Goal: Task Accomplishment & Management: Manage account settings

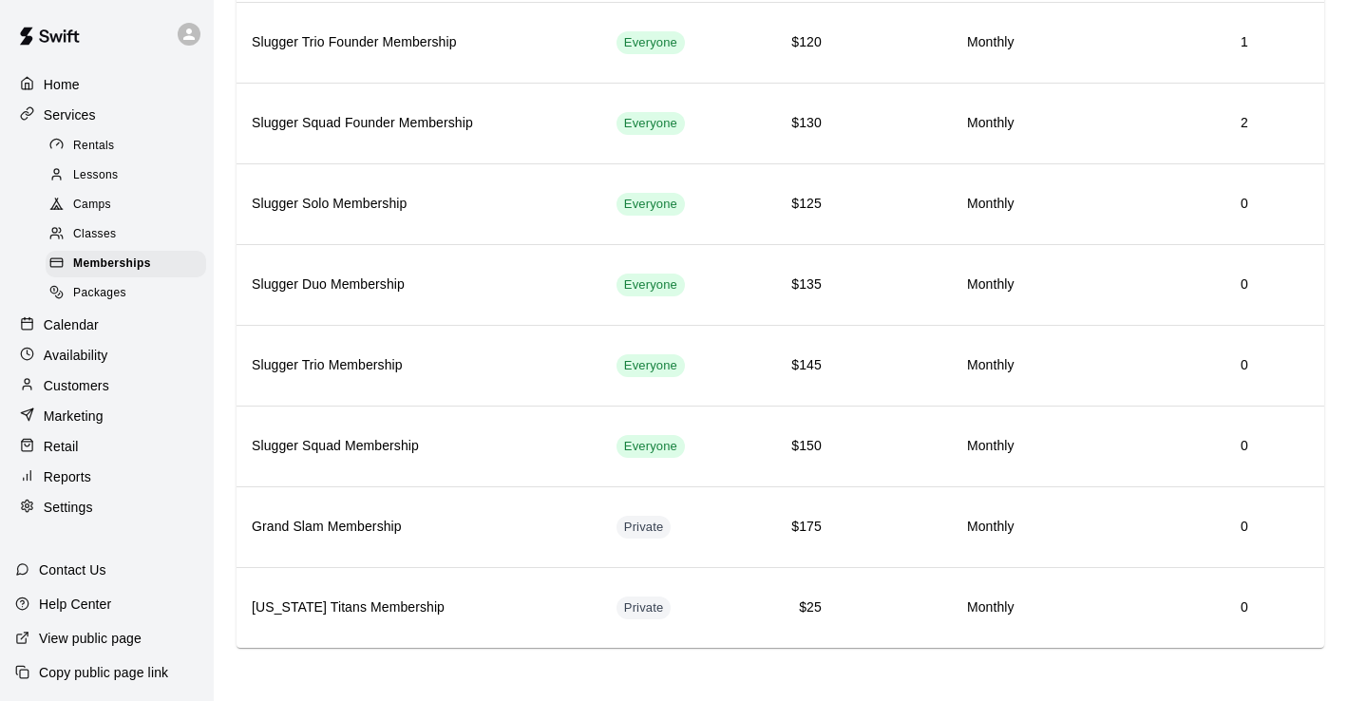
scroll to position [326, 0]
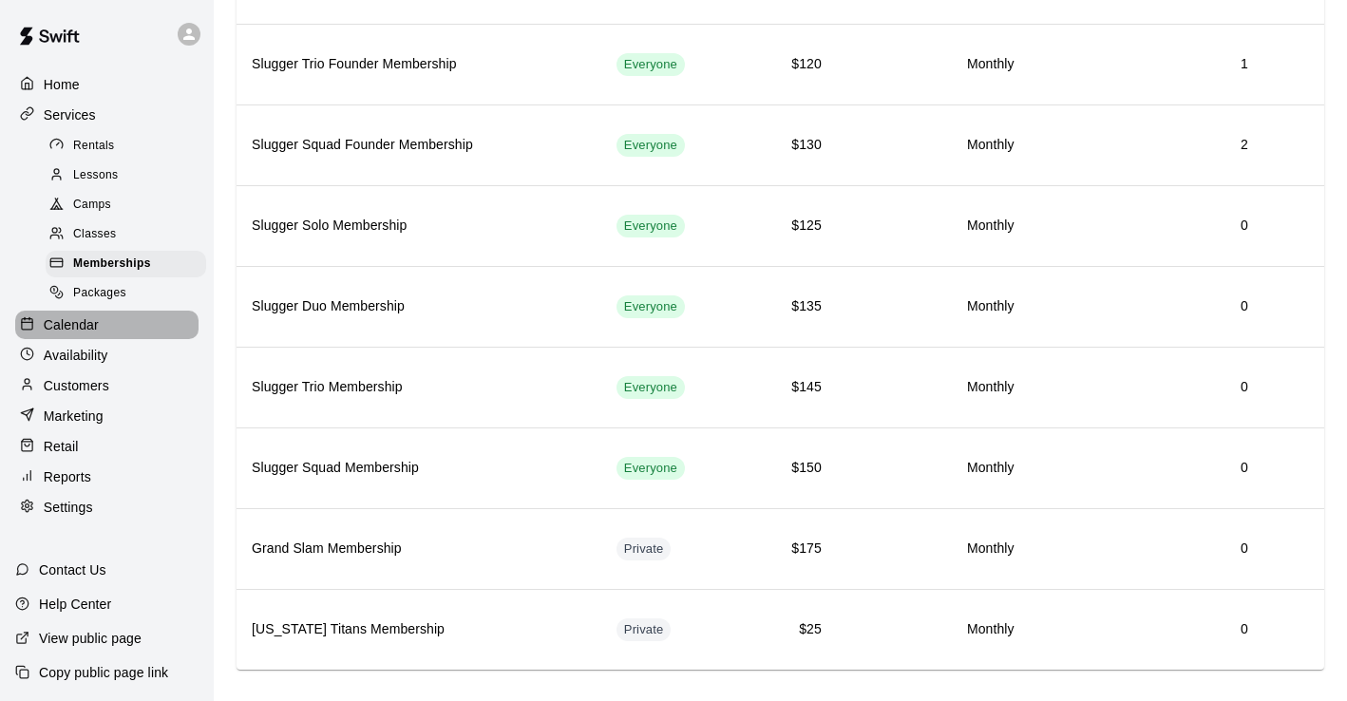
click at [113, 336] on div "Calendar" at bounding box center [106, 325] width 183 height 29
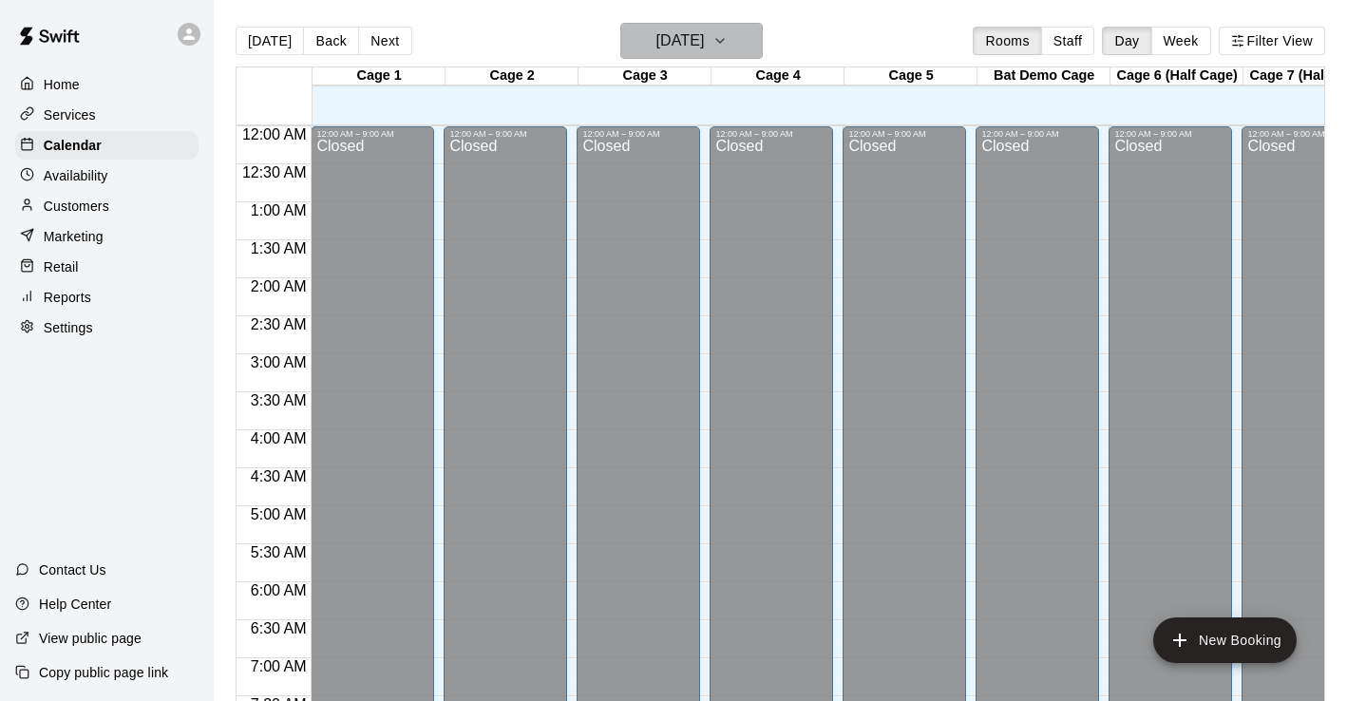
click at [746, 29] on button "[DATE]" at bounding box center [691, 41] width 143 height 36
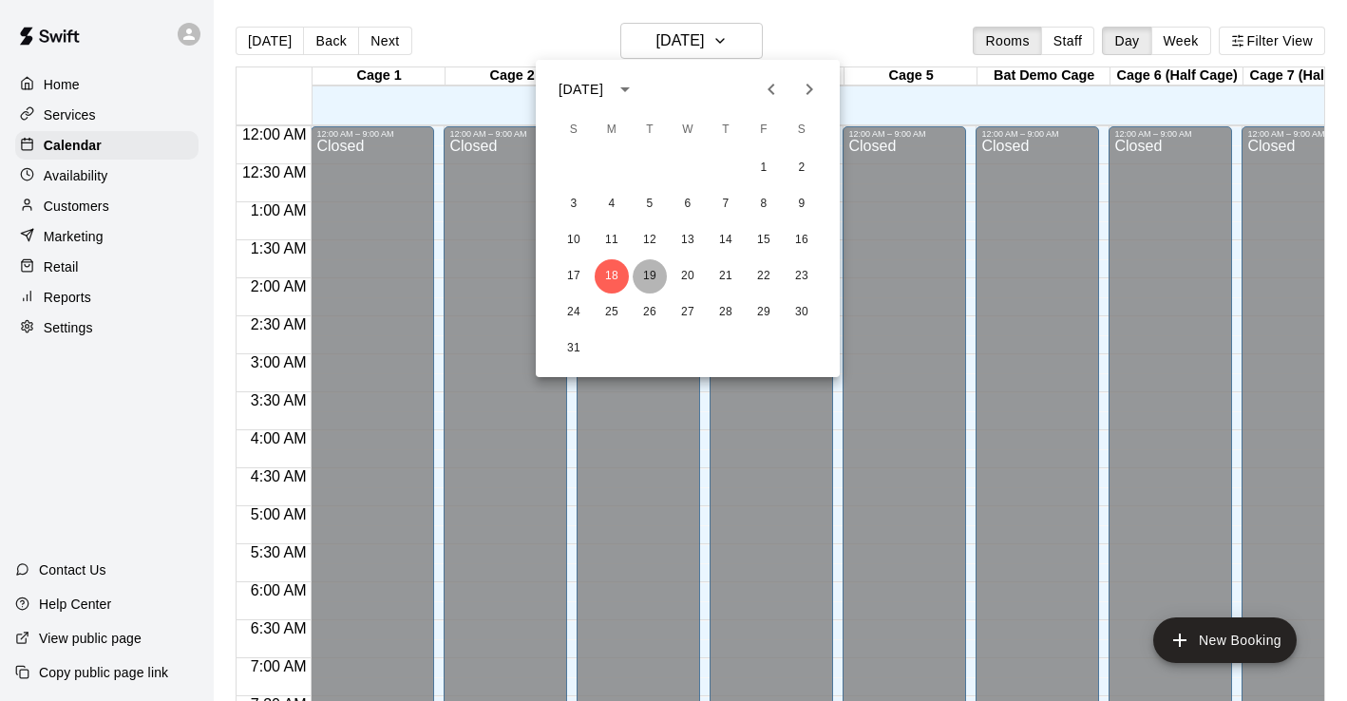
click at [649, 270] on button "19" at bounding box center [650, 276] width 34 height 34
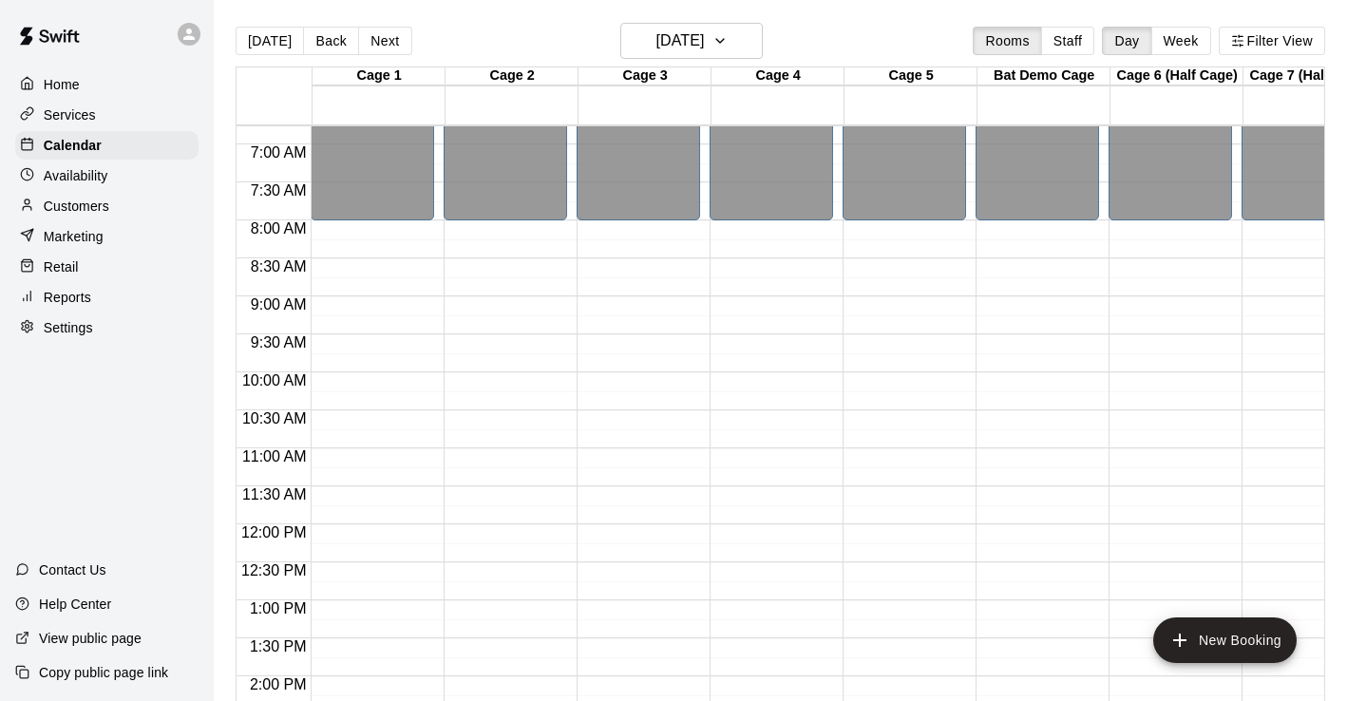
click at [668, 314] on div "12:00 AM – 8:00 AM Closed 8:00 PM – 11:59 PM Closed" at bounding box center [639, 524] width 124 height 1824
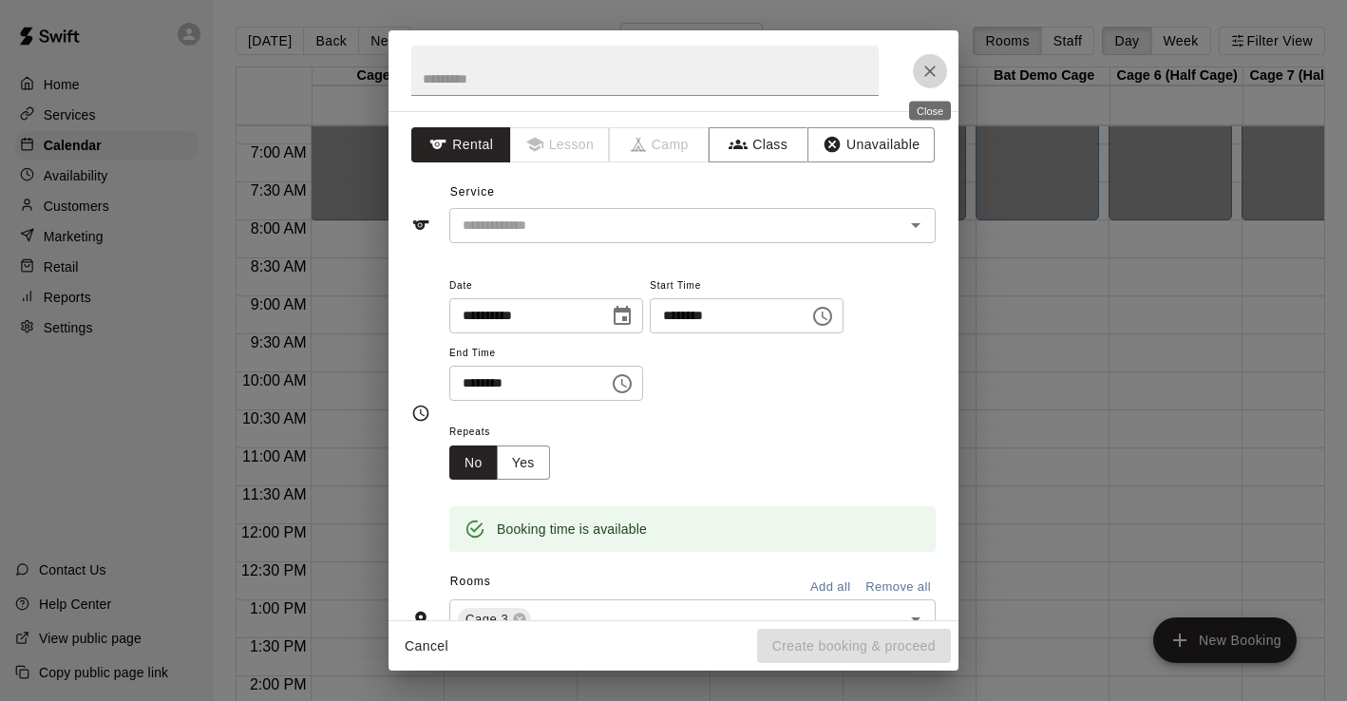
click at [932, 69] on icon "Close" at bounding box center [930, 71] width 19 height 19
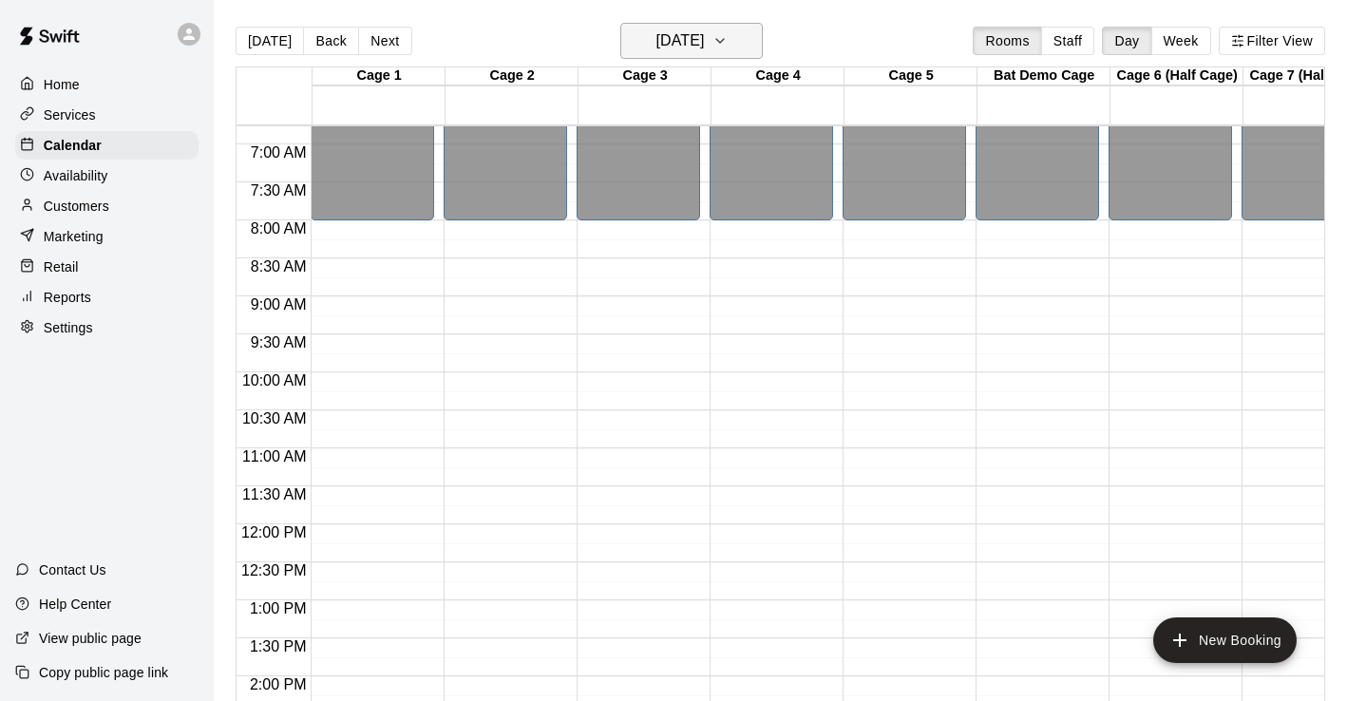
click at [704, 42] on h6 "[DATE]" at bounding box center [680, 41] width 48 height 27
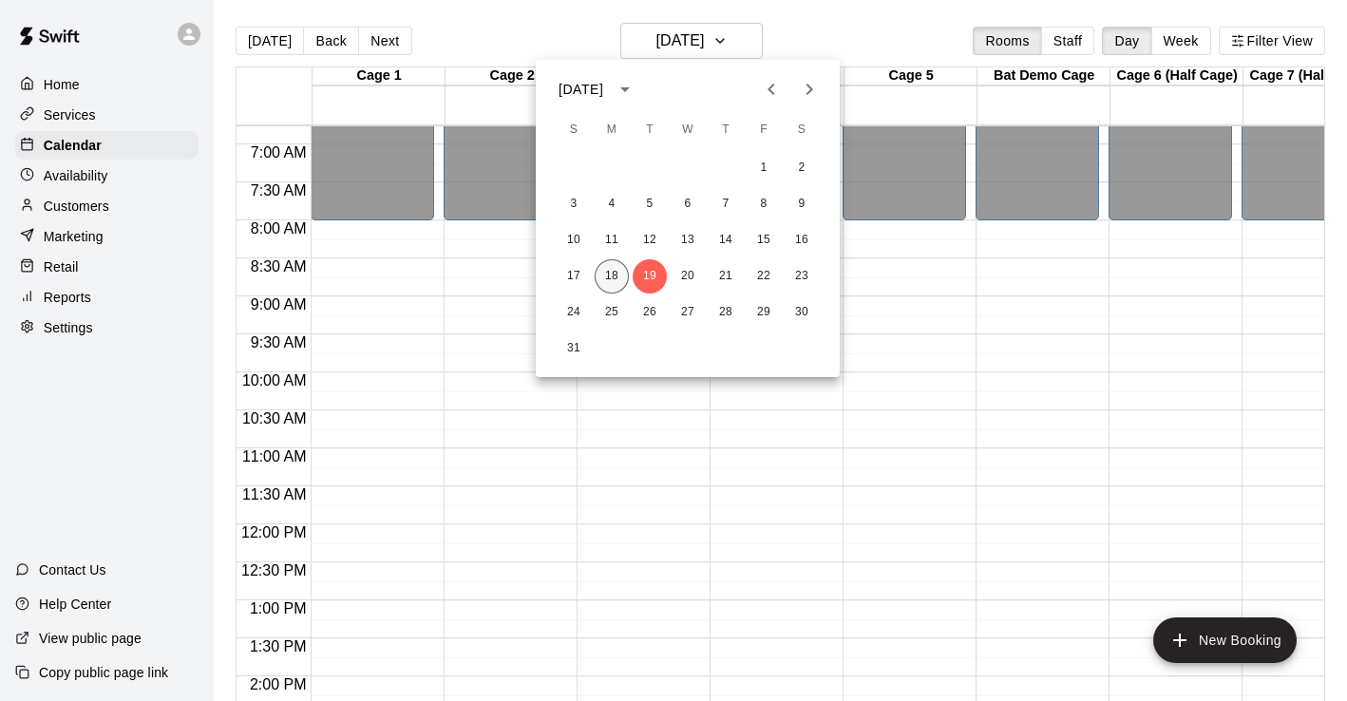
click at [616, 280] on button "18" at bounding box center [612, 276] width 34 height 34
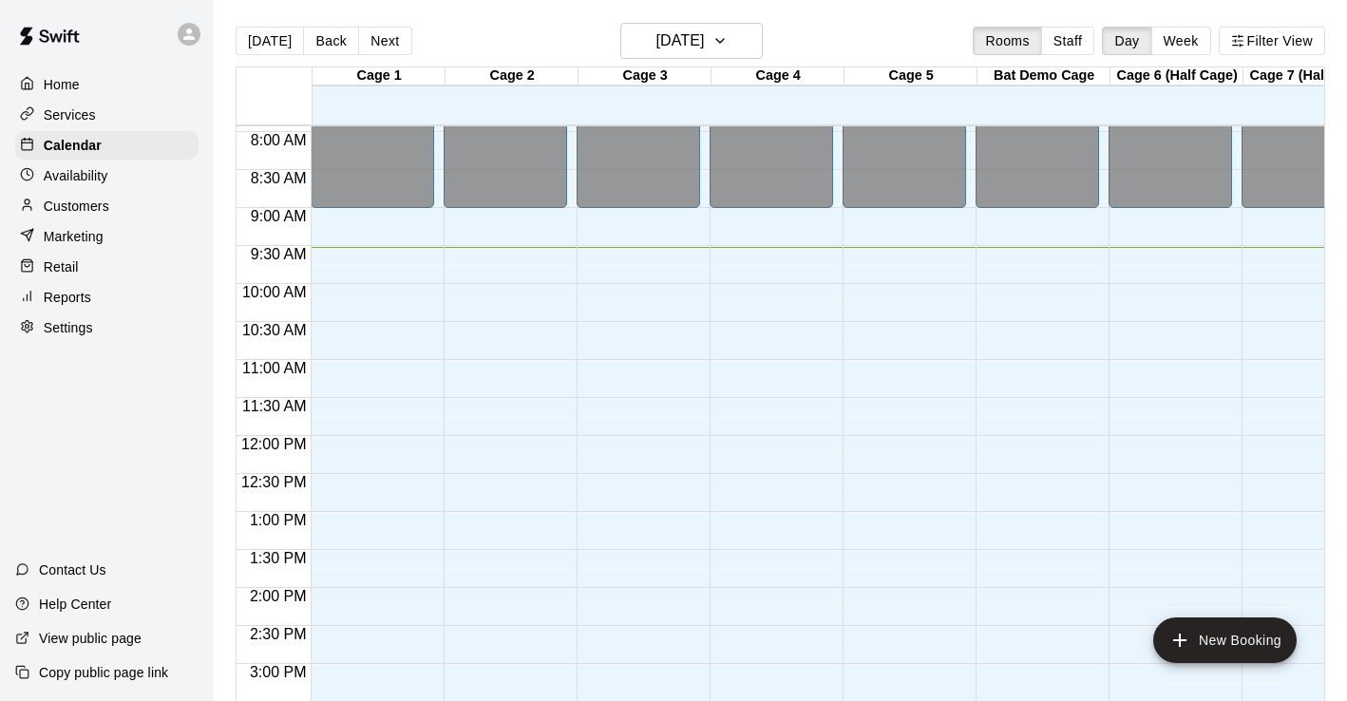
click at [627, 360] on div "12:00 AM – 9:00 AM Closed 5:00 PM – 11:59 PM Closed" at bounding box center [639, 436] width 124 height 1824
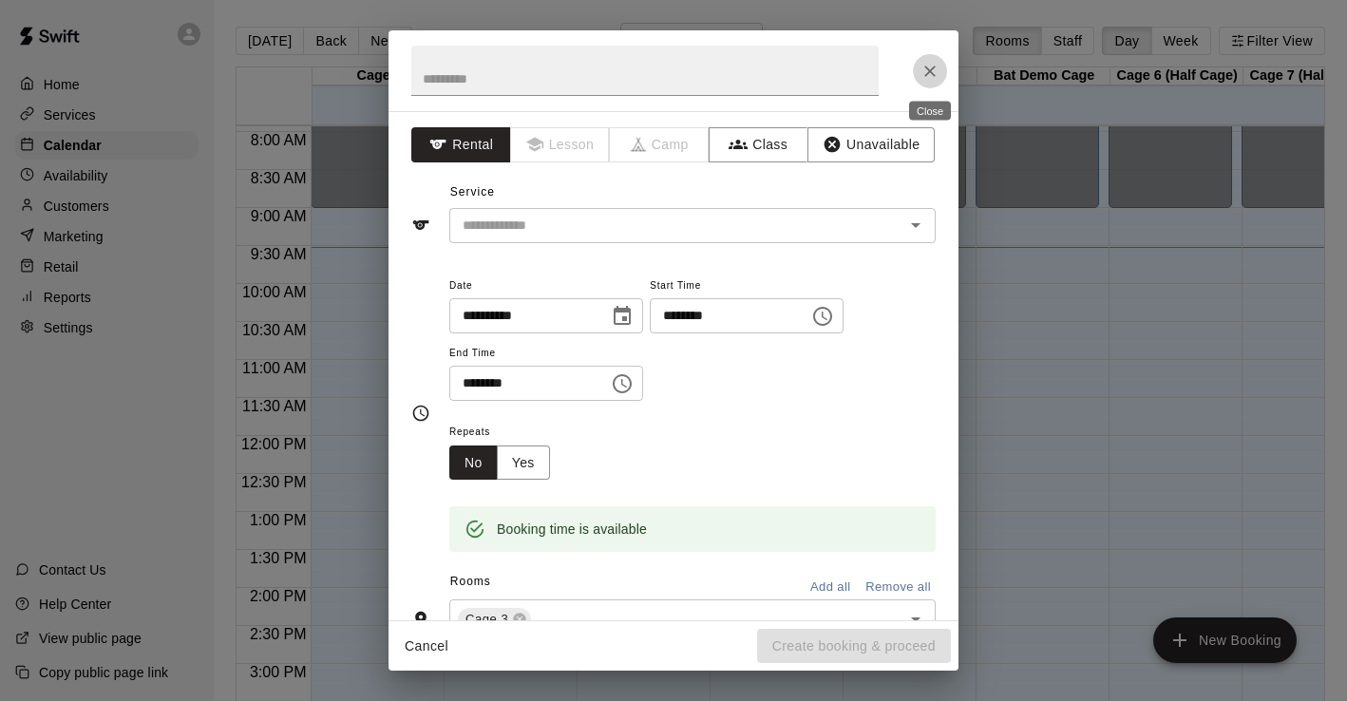
click at [930, 81] on button "Close" at bounding box center [930, 71] width 34 height 34
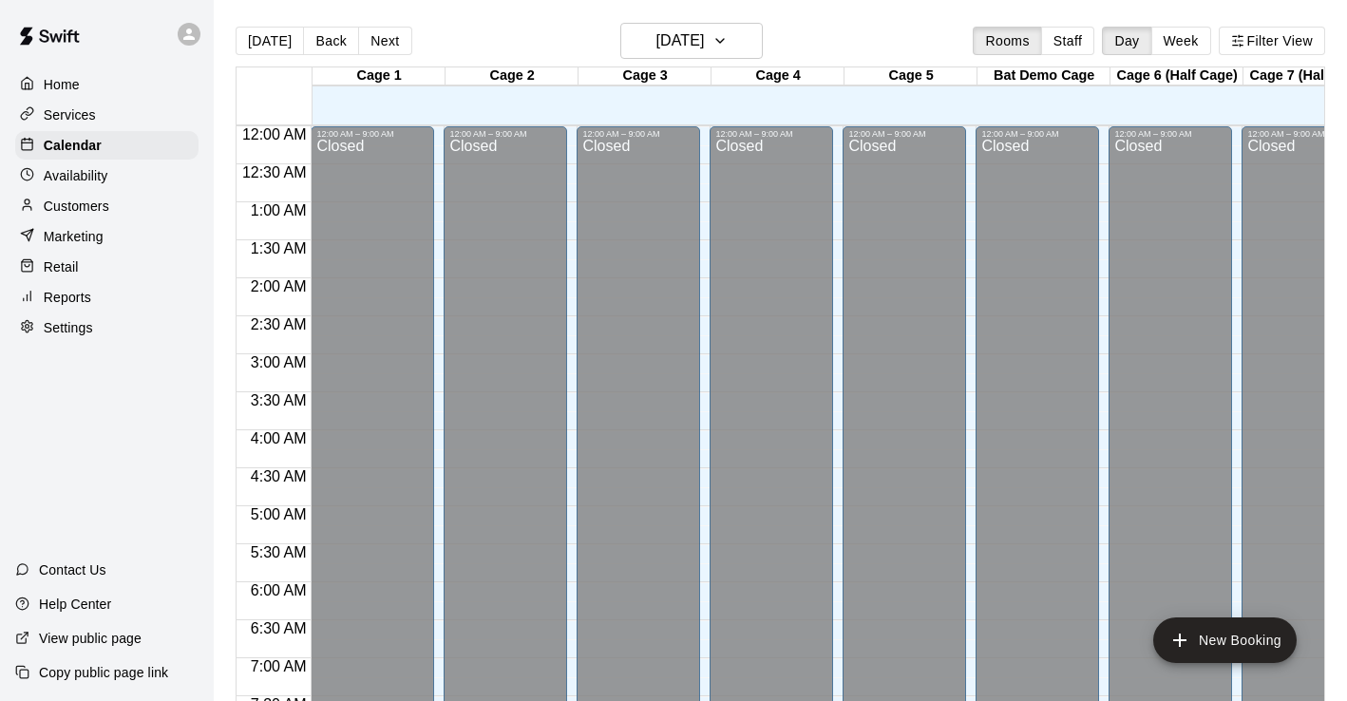
click at [92, 272] on div "Retail" at bounding box center [106, 267] width 183 height 29
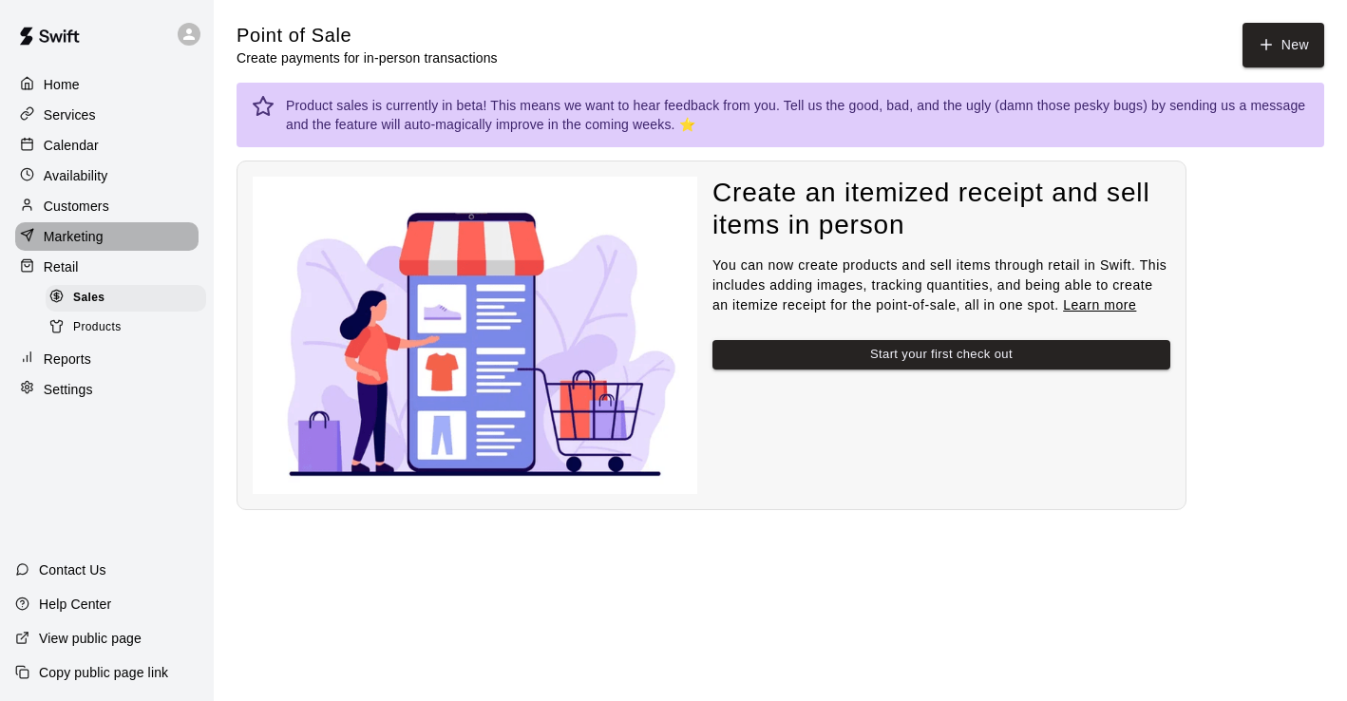
click at [95, 238] on p "Marketing" at bounding box center [74, 236] width 60 height 19
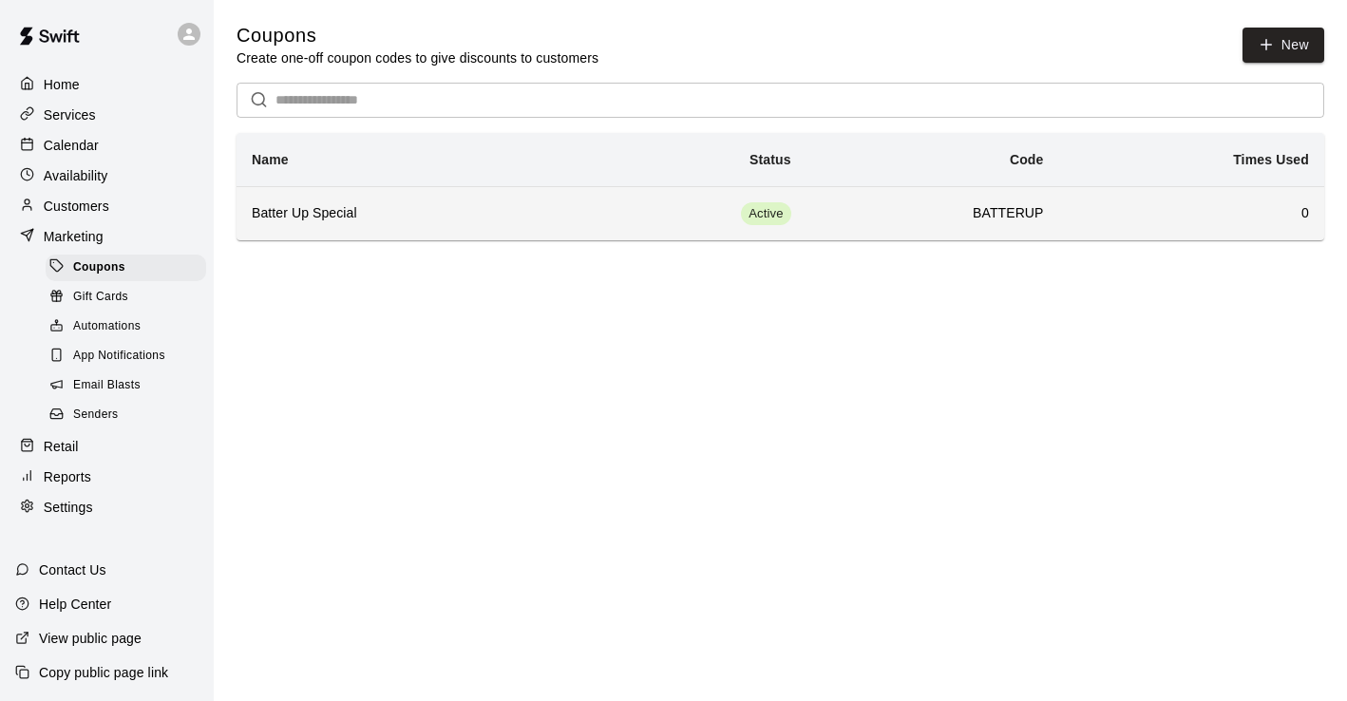
click at [327, 226] on th "Batter Up Special" at bounding box center [406, 213] width 338 height 54
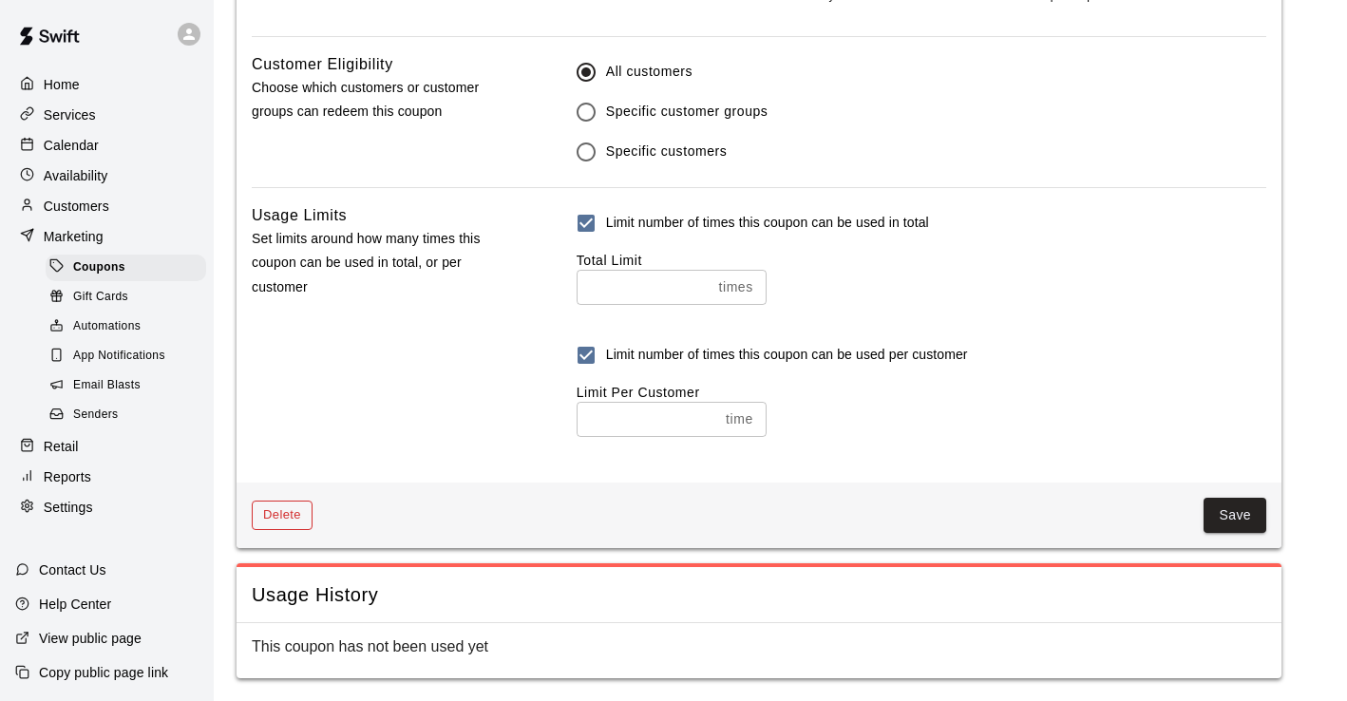
click at [284, 517] on button "Delete" at bounding box center [282, 515] width 61 height 29
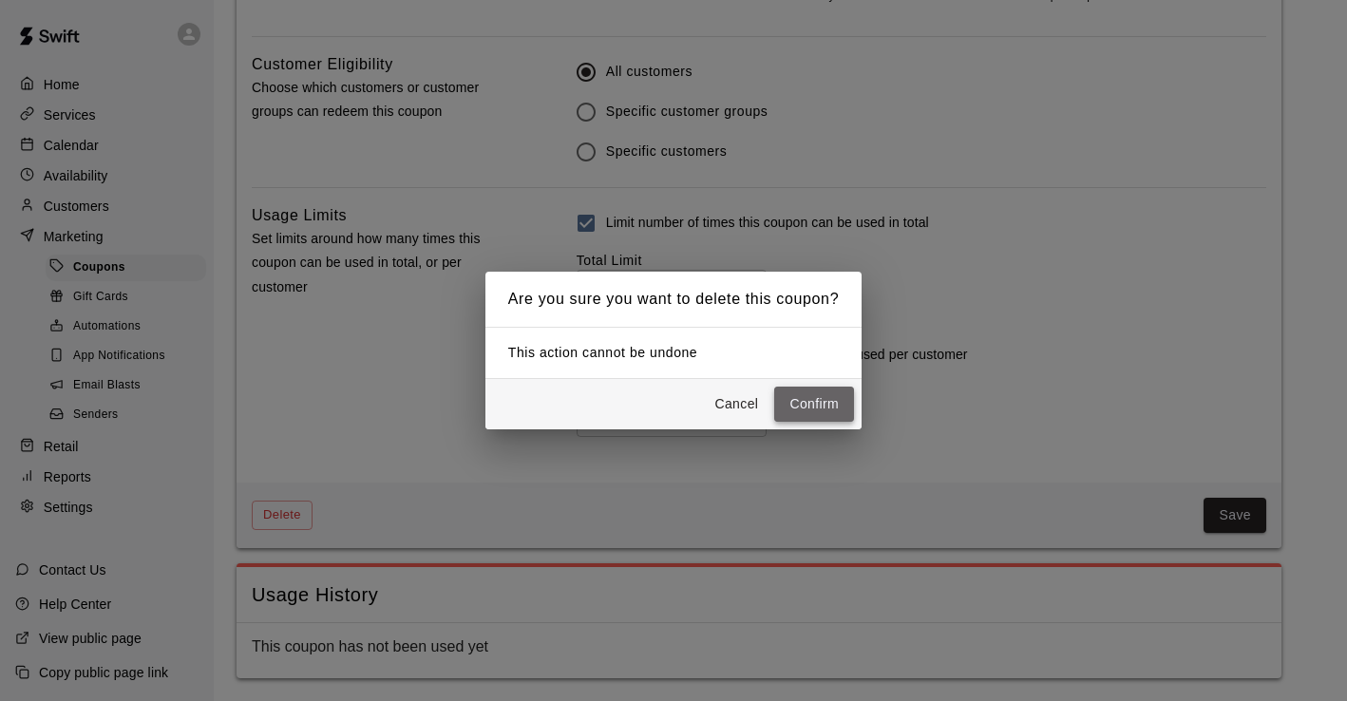
click at [835, 404] on button "Confirm" at bounding box center [814, 404] width 80 height 35
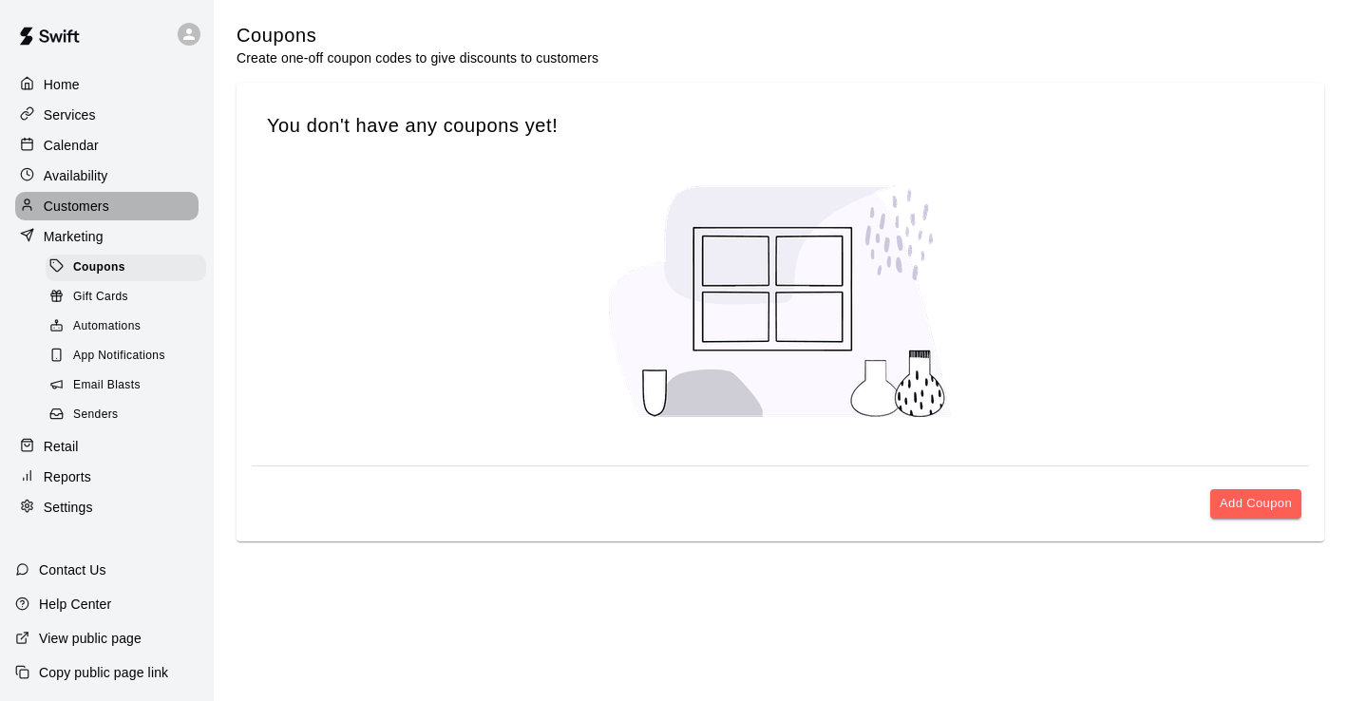
click at [73, 197] on p "Customers" at bounding box center [77, 206] width 66 height 19
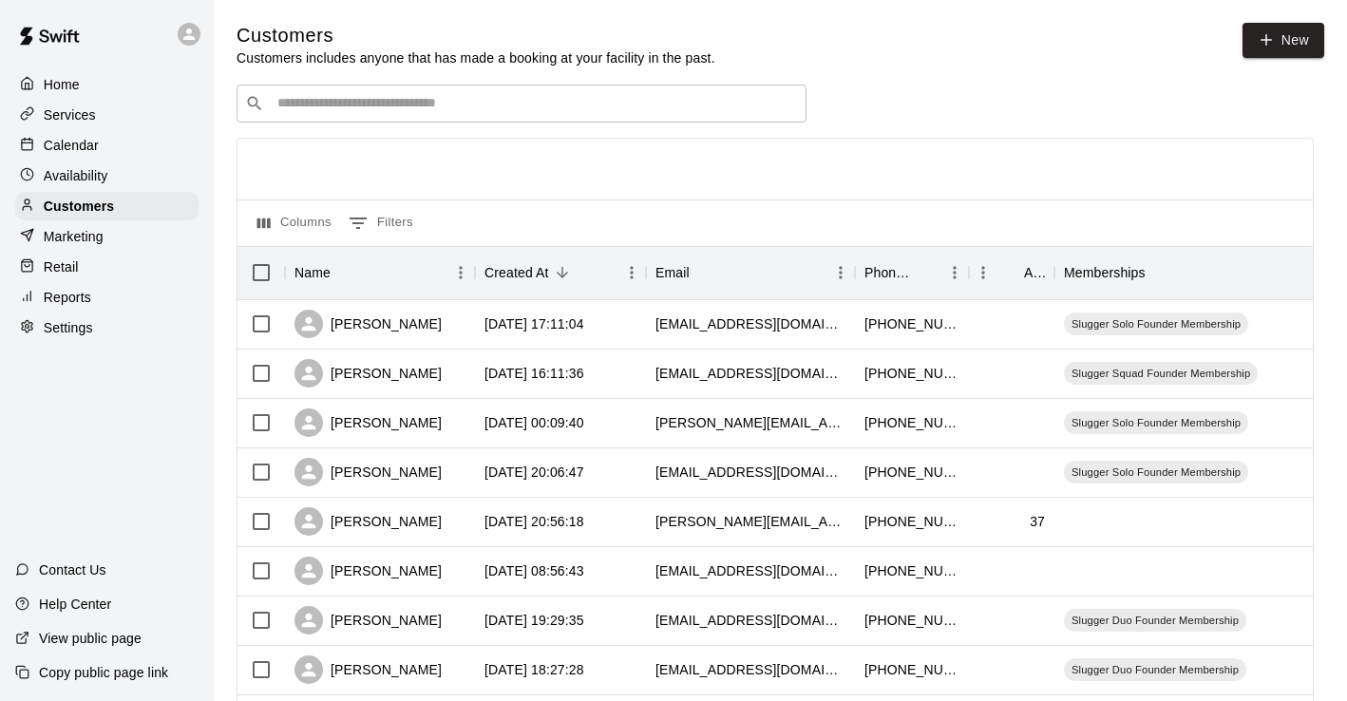
click at [66, 86] on p "Home" at bounding box center [62, 84] width 36 height 19
